Goal: Communication & Community: Answer question/provide support

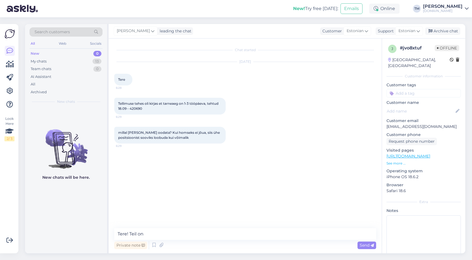
type textarea "Tere! Teil on"
click at [135, 108] on span "Tellimuse tehes oli kirjas et tarneaeg on 1-3 tööpäeva, tehtud 18.09 - 420690" at bounding box center [168, 105] width 101 height 9
copy div "420690 6:29"
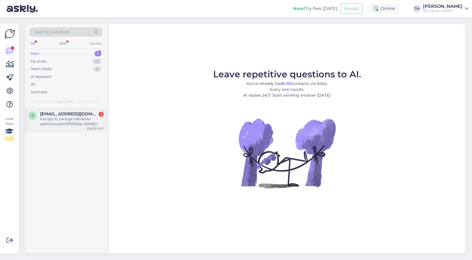
click at [69, 124] on div "Kas Iglu XL partyga tulevad ka pallimere pallid [PERSON_NAME]?" at bounding box center [72, 121] width 64 height 10
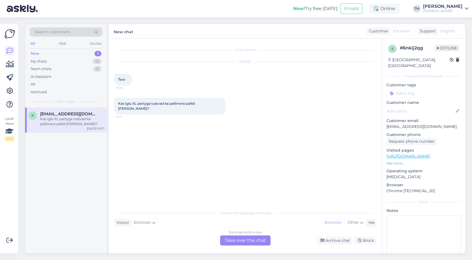
click at [412, 153] on link "[URL][DOMAIN_NAME]" at bounding box center [409, 155] width 44 height 5
click at [247, 242] on div "Estonian to Estonian Take over the chat" at bounding box center [245, 240] width 50 height 10
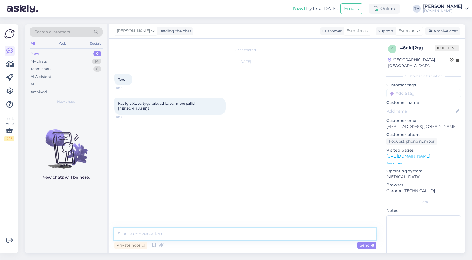
click at [238, 238] on textarea at bounding box center [245, 234] width 262 height 12
type textarea "Tere! Kohe täpsustan."
click at [60, 62] on div "My chats 14" at bounding box center [66, 61] width 73 height 8
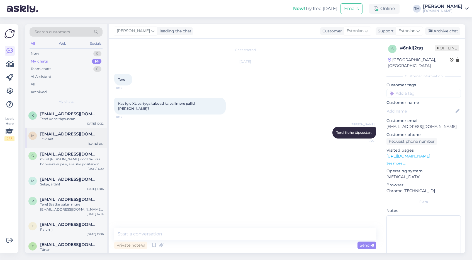
click at [78, 139] on div "Teile ka!" at bounding box center [72, 138] width 64 height 5
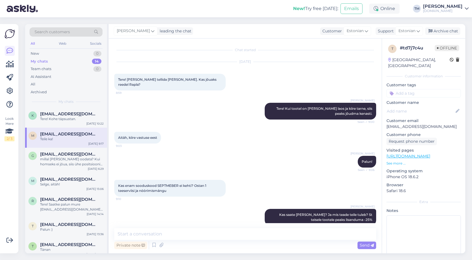
scroll to position [218, 0]
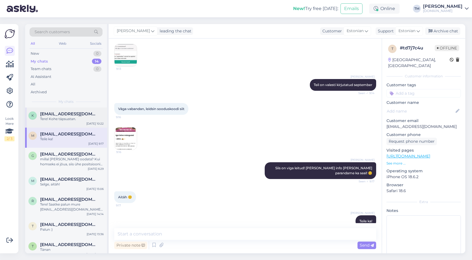
click at [77, 111] on span "[EMAIL_ADDRESS][DOMAIN_NAME]" at bounding box center [69, 113] width 58 height 5
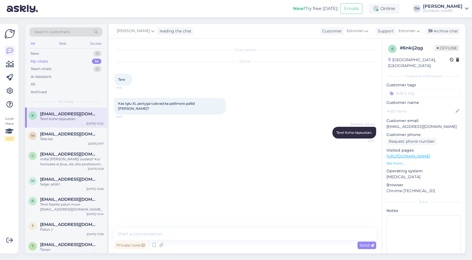
scroll to position [0, 0]
click at [71, 170] on div "G Gorbats@icloud.com millal oleks seda oodata? Kui homseks ei jõua, siis ühe po…" at bounding box center [66, 159] width 82 height 25
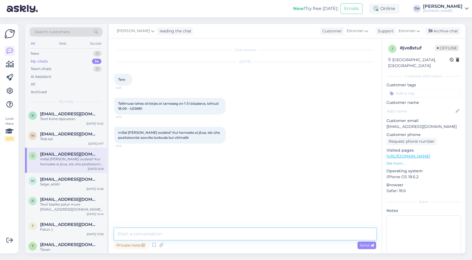
click at [138, 237] on textarea at bounding box center [245, 234] width 262 height 12
click at [137, 110] on span "Tellimuse tehes oli kirjas et tarneaeg on 1-3 tööpäeva, tehtud 18.09 - 420690" at bounding box center [168, 105] width 101 height 9
copy div "420690 6:29"
click at [156, 235] on textarea "Tere!" at bounding box center [245, 234] width 262 height 12
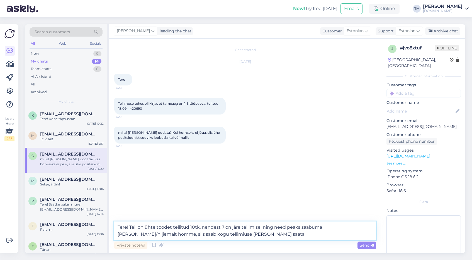
click at [185, 234] on textarea "Tere! Teil on ühte toodet tellitud 10tk, nendest 7 on järeltellimisel ning need…" at bounding box center [245, 230] width 262 height 18
type textarea "Tere! Teil on ühte toodet tellitud 10tk, nendest 7 on järeltellimisel ning need…"
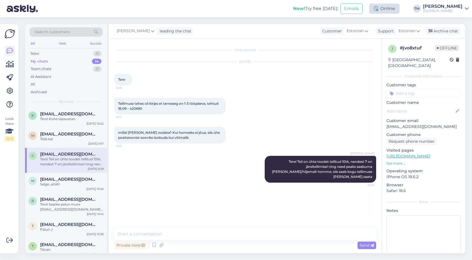
click at [389, 9] on div "Online" at bounding box center [384, 9] width 30 height 10
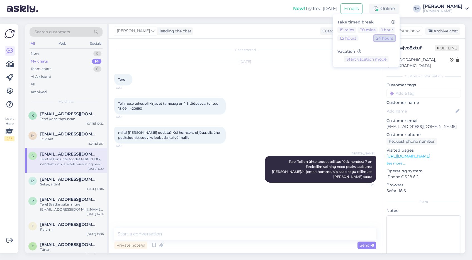
click at [390, 39] on button "24 hours" at bounding box center [384, 38] width 21 height 6
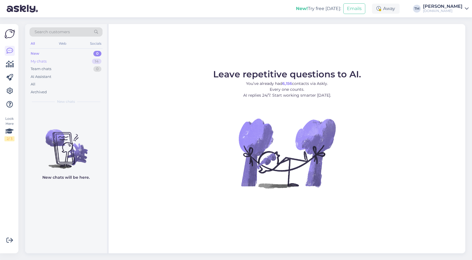
click at [61, 59] on div "My chats 14" at bounding box center [66, 61] width 73 height 8
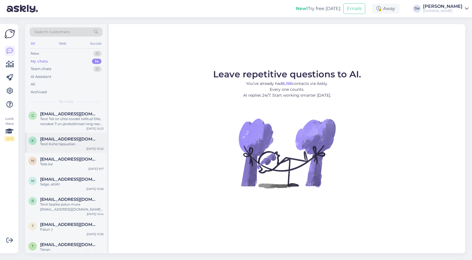
click at [74, 148] on div "K [EMAIL_ADDRESS][DOMAIN_NAME] Tere! Kohe täpsustan. [DATE] 10:22" at bounding box center [66, 142] width 82 height 20
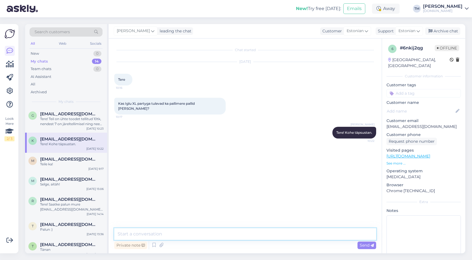
click at [180, 235] on textarea at bounding box center [245, 234] width 262 height 12
type textarea "Pallid ei ole komplektis, soovitav on vähemalt 500 palli lisada juurde"
